Goal: Obtain resource: Download file/media

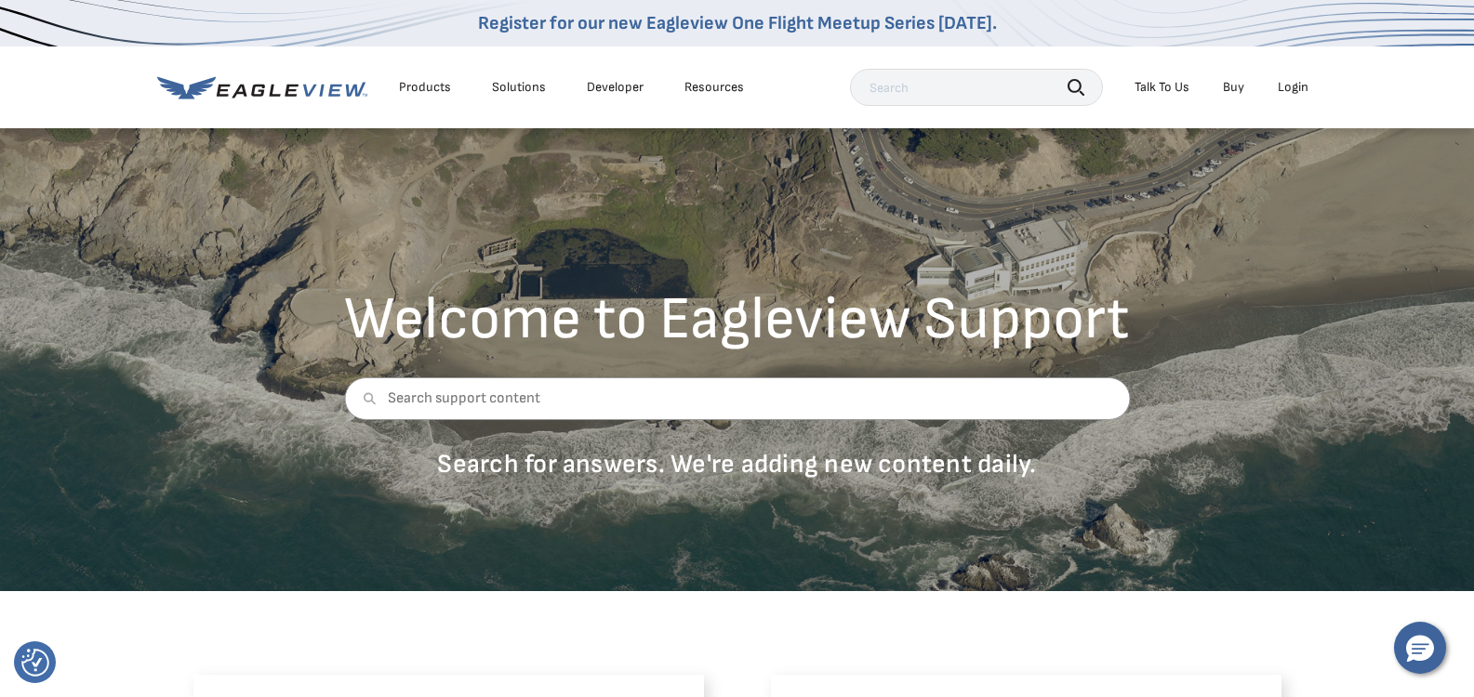
click at [1294, 79] on div "Login" at bounding box center [1293, 87] width 31 height 17
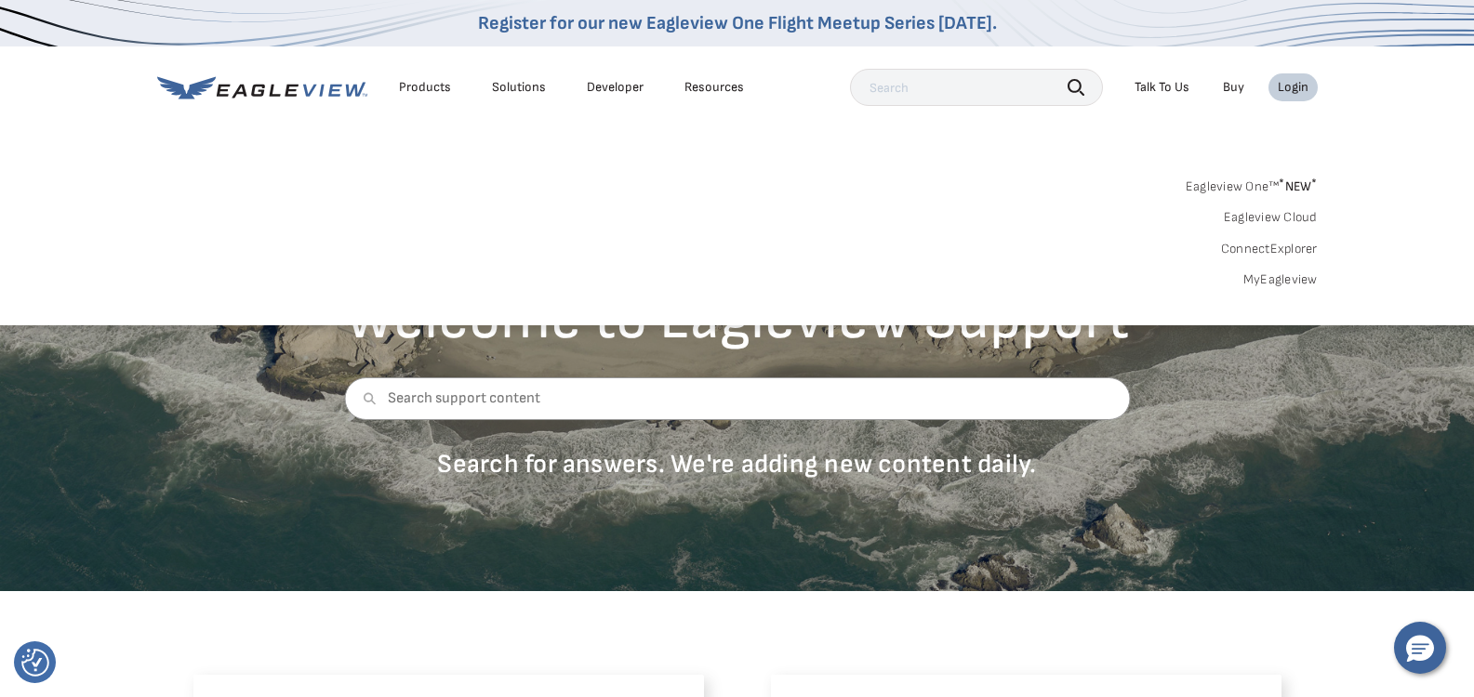
click at [1285, 285] on link "MyEagleview" at bounding box center [1280, 279] width 74 height 17
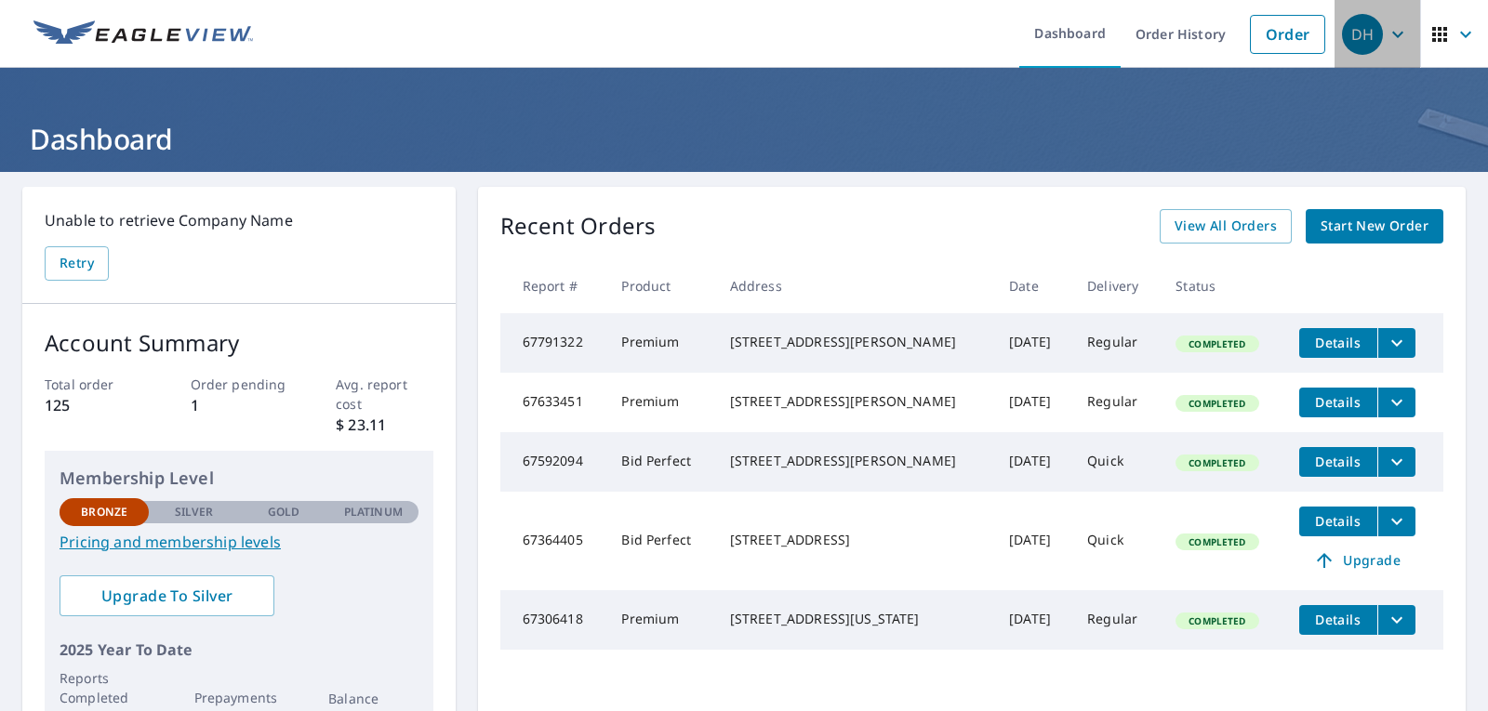
click at [1381, 13] on span "DH" at bounding box center [1377, 34] width 71 height 45
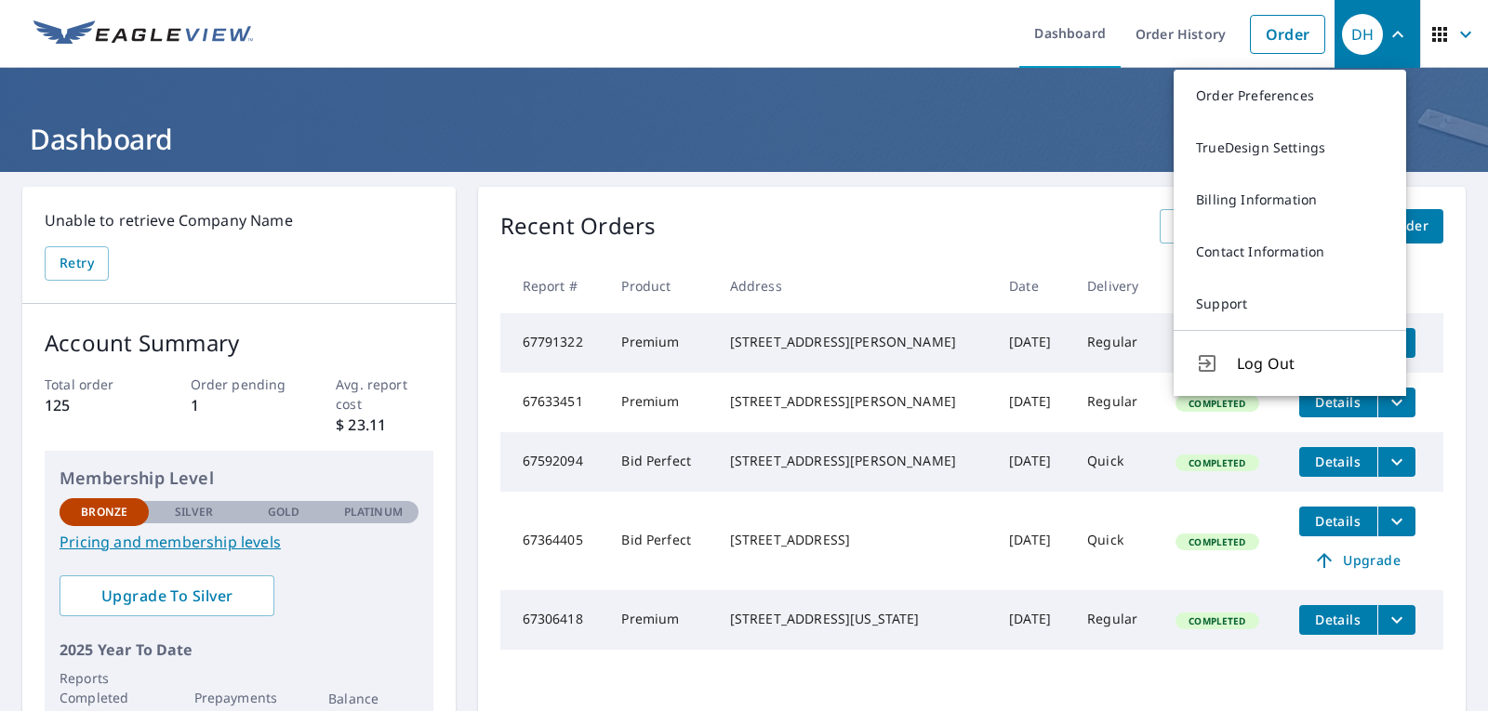
drag, startPoint x: 1145, startPoint y: 324, endPoint x: 1141, endPoint y: 347, distance: 22.6
click at [1160, 347] on td "Completed" at bounding box center [1221, 343] width 123 height 60
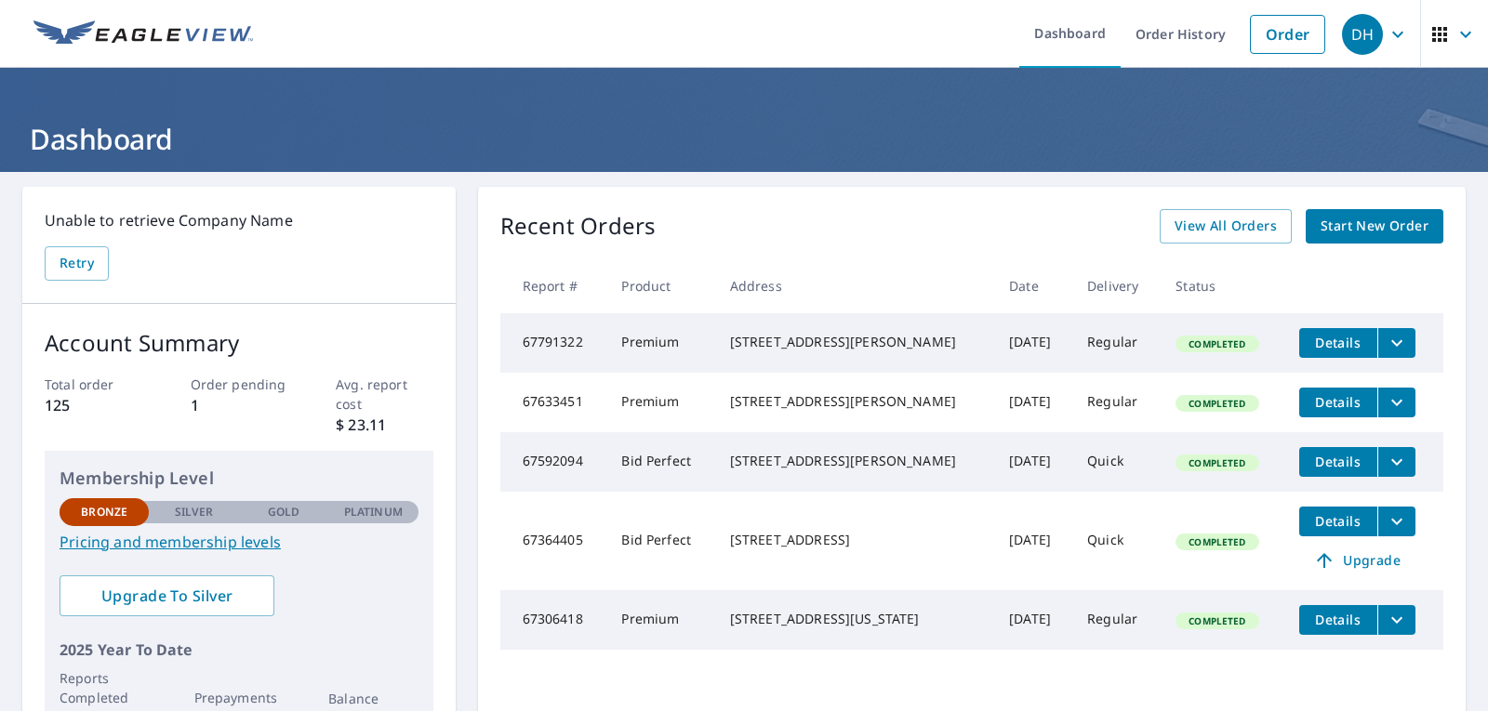
click at [1160, 347] on td "Completed" at bounding box center [1221, 343] width 123 height 60
click at [1385, 344] on icon "filesDropdownBtn-67791322" at bounding box center [1396, 343] width 22 height 22
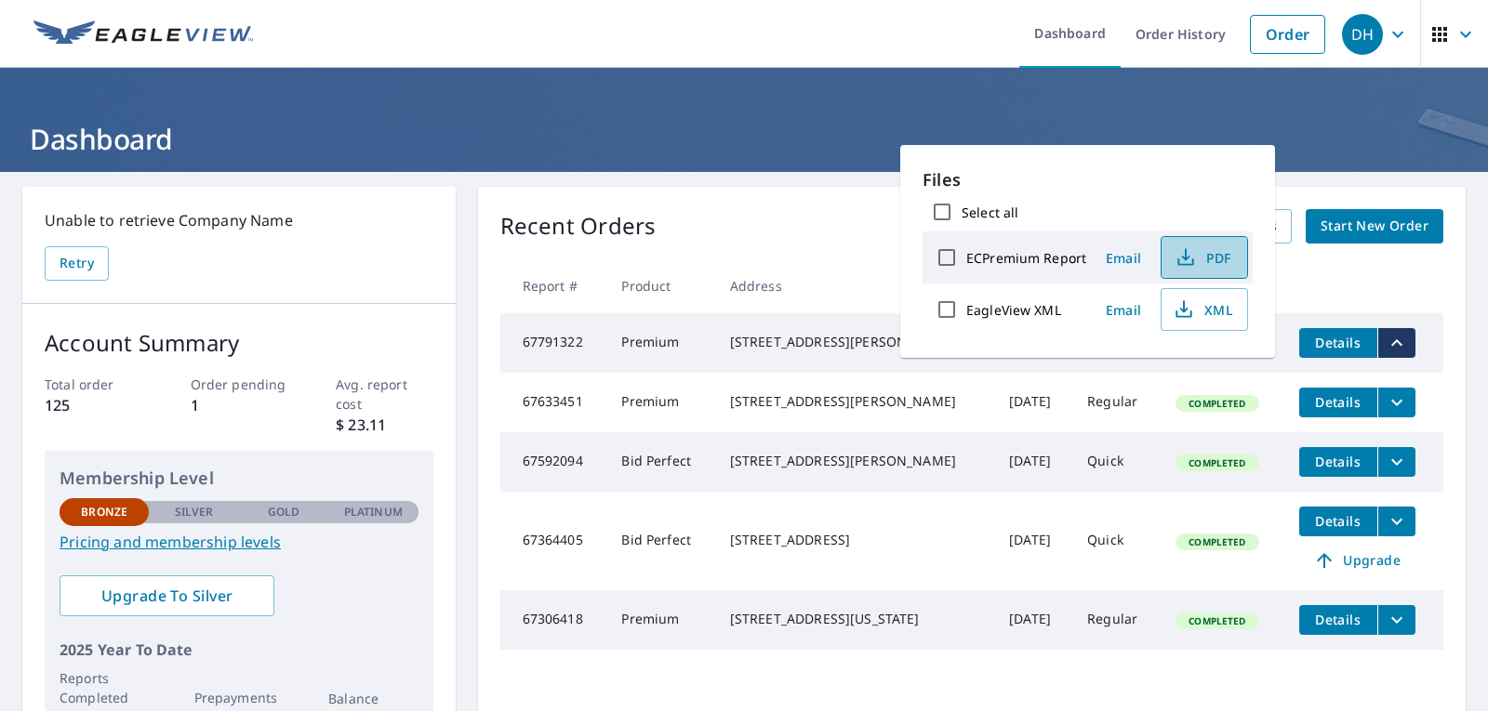
click at [1216, 259] on span "PDF" at bounding box center [1202, 257] width 60 height 22
